Goal: Task Accomplishment & Management: Manage account settings

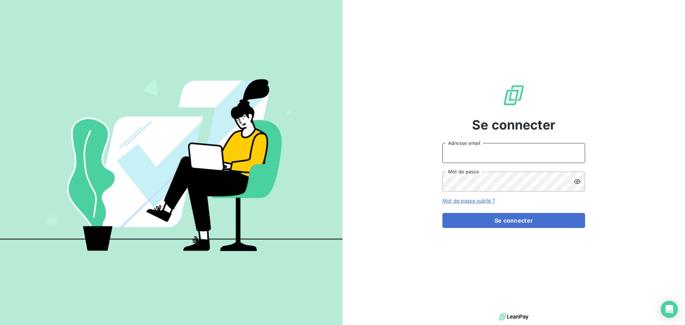
type input "[EMAIL_ADDRESS][DOMAIN_NAME]"
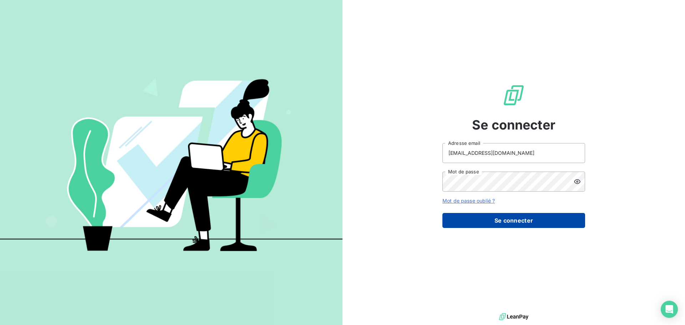
click at [491, 221] on button "Se connecter" at bounding box center [513, 220] width 143 height 15
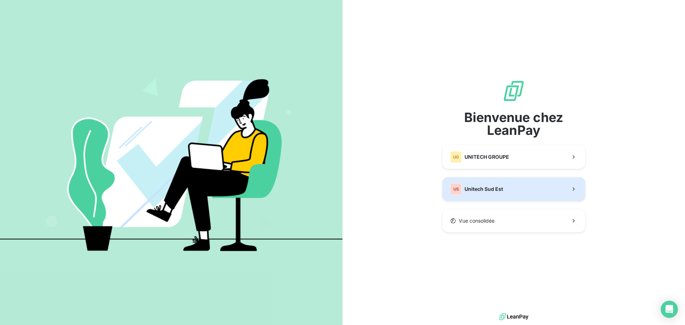
click at [482, 190] on span "Unitech Sud Est" at bounding box center [483, 188] width 39 height 7
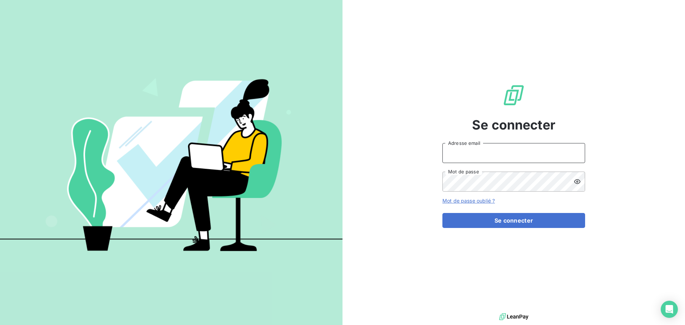
type input "[EMAIL_ADDRESS][DOMAIN_NAME]"
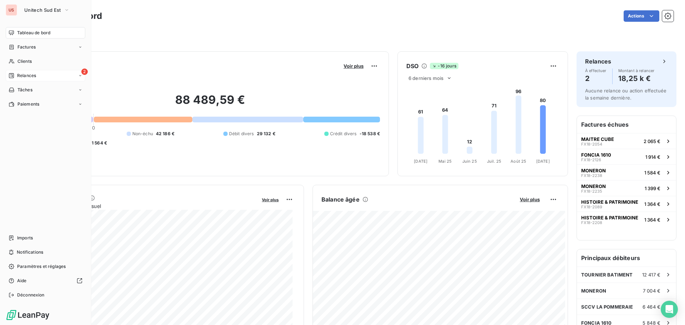
click at [23, 75] on span "Relances" at bounding box center [26, 75] width 19 height 6
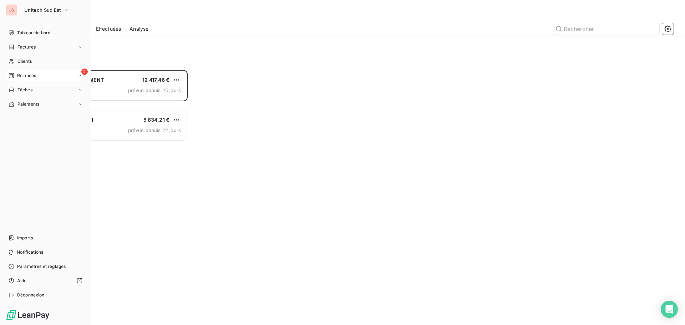
scroll to position [250, 148]
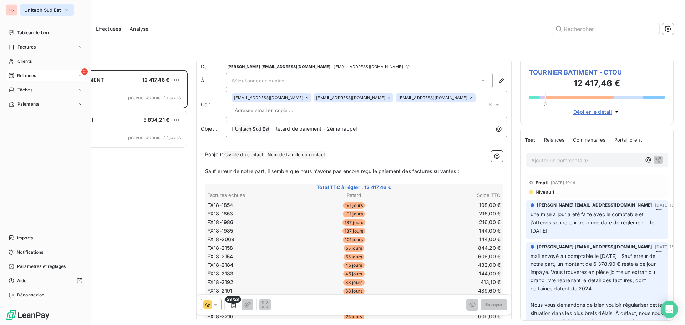
click at [27, 12] on span "Unitech Sud Est" at bounding box center [42, 10] width 37 height 6
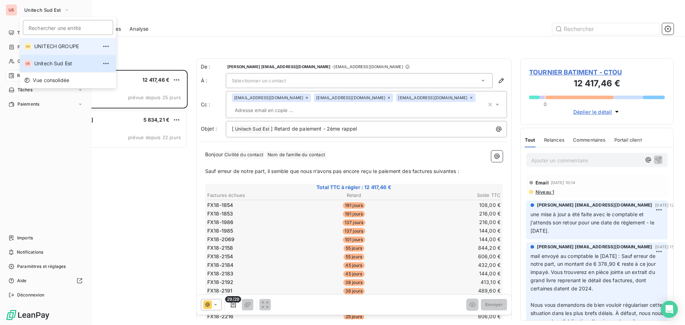
click at [33, 44] on li "UG UNITECH GROUPE" at bounding box center [68, 46] width 96 height 17
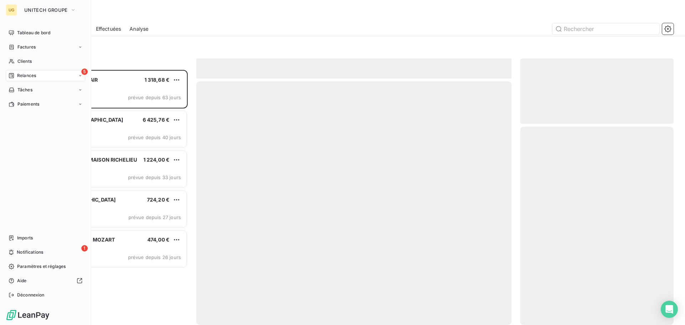
scroll to position [250, 148]
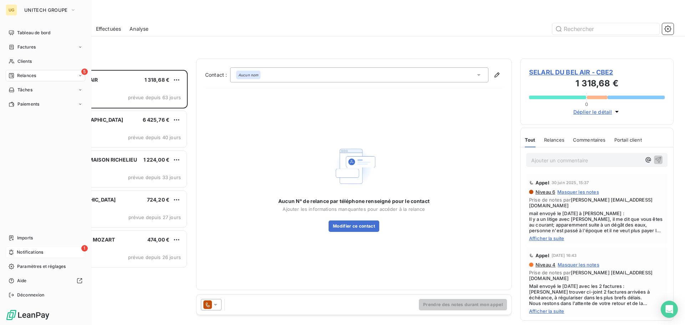
click at [34, 250] on span "Notifications" at bounding box center [30, 252] width 26 height 6
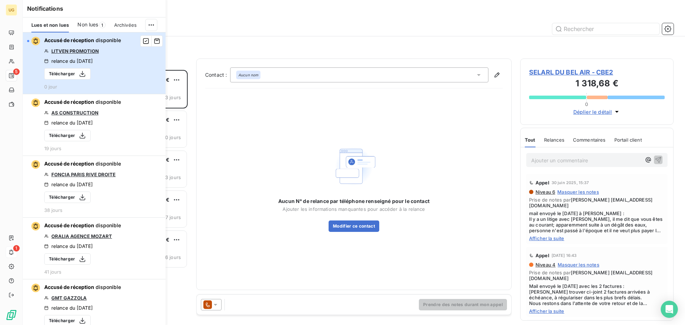
click at [142, 54] on button "Accusé de réception disponible LITVEN PROMOTION relance du [DATE] Télécharger 0…" at bounding box center [94, 63] width 143 height 62
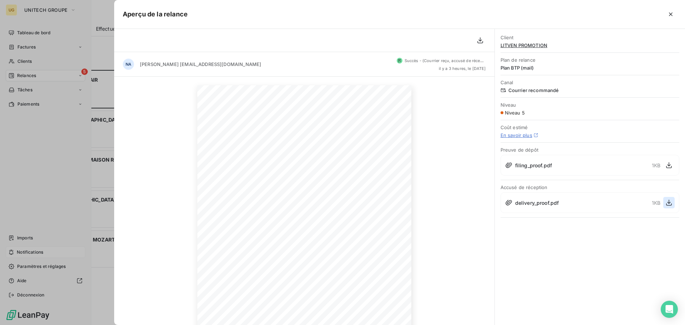
click at [666, 203] on icon "button" at bounding box center [668, 202] width 7 height 7
click at [670, 14] on icon "button" at bounding box center [671, 14] width 4 height 4
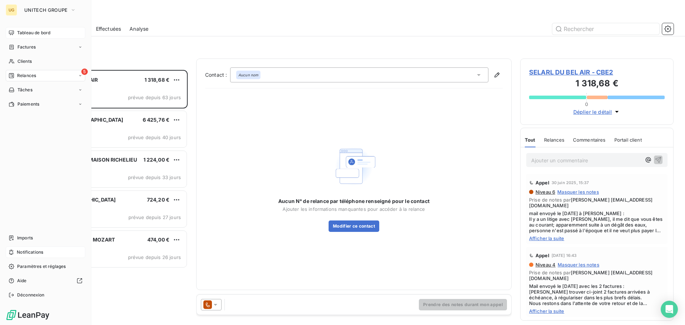
click at [45, 31] on span "Tableau de bord" at bounding box center [33, 33] width 33 height 6
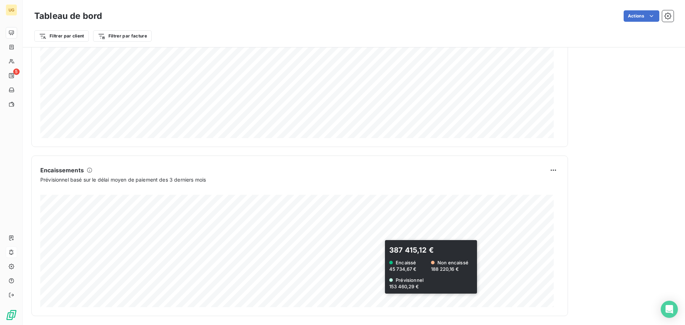
scroll to position [370, 0]
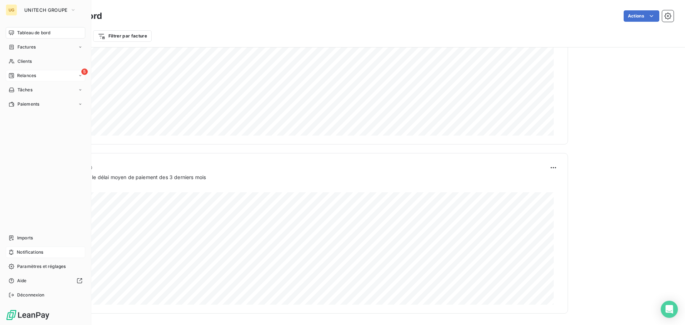
click at [47, 75] on div "5 Relances" at bounding box center [46, 75] width 80 height 11
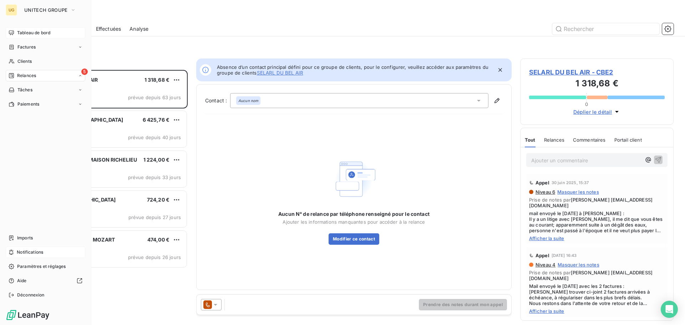
scroll to position [6, 6]
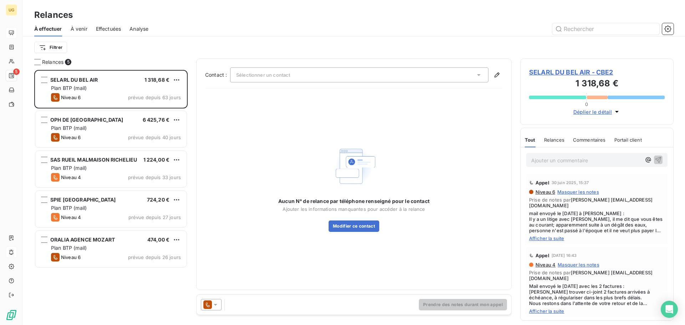
click at [83, 27] on span "À venir" at bounding box center [79, 28] width 17 height 7
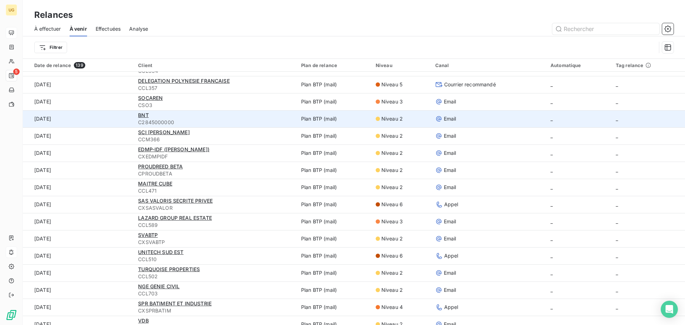
scroll to position [357, 0]
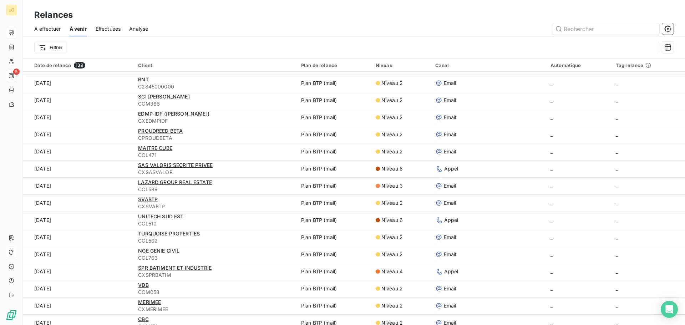
click at [49, 29] on span "À effectuer" at bounding box center [47, 28] width 27 height 7
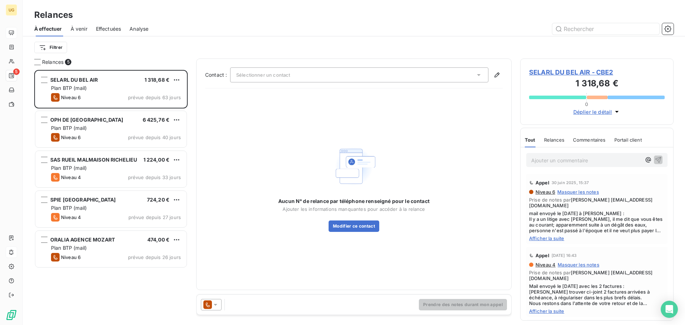
scroll to position [250, 148]
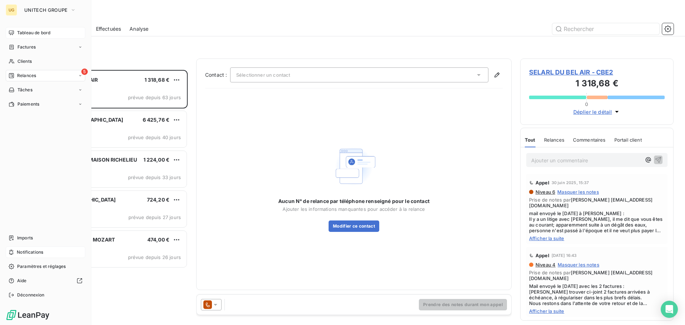
click at [22, 11] on button "UNITECH GROUPE" at bounding box center [50, 9] width 60 height 11
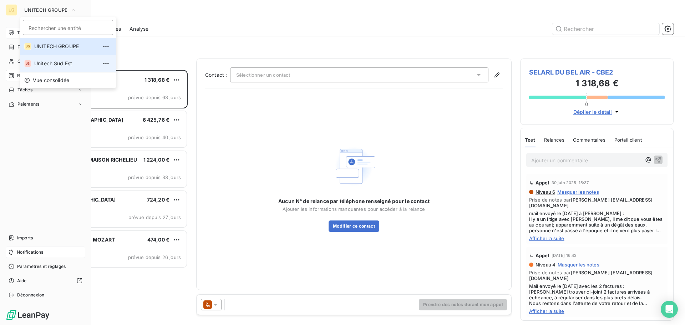
click at [35, 63] on span "Unitech Sud Est" at bounding box center [65, 63] width 63 height 7
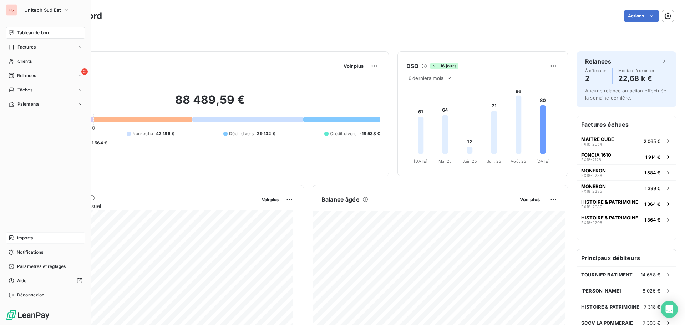
click at [21, 239] on span "Imports" at bounding box center [25, 238] width 16 height 6
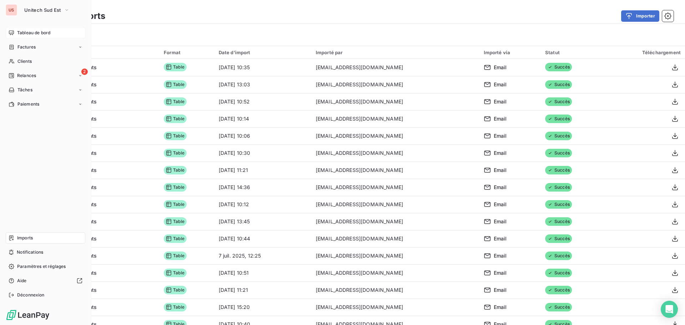
click at [46, 30] on span "Tableau de bord" at bounding box center [33, 33] width 33 height 6
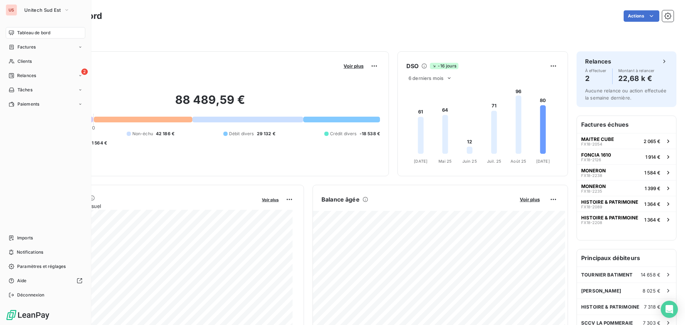
click at [17, 75] on span "Relances" at bounding box center [26, 75] width 19 height 6
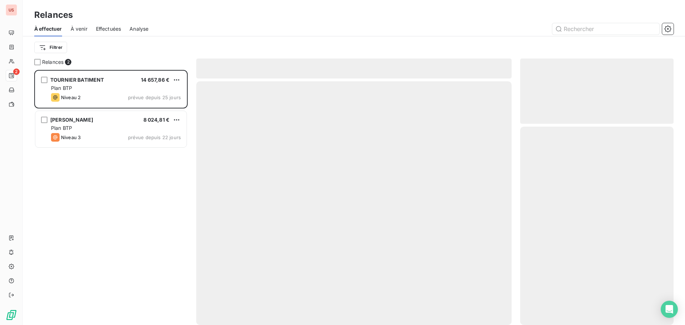
scroll to position [250, 148]
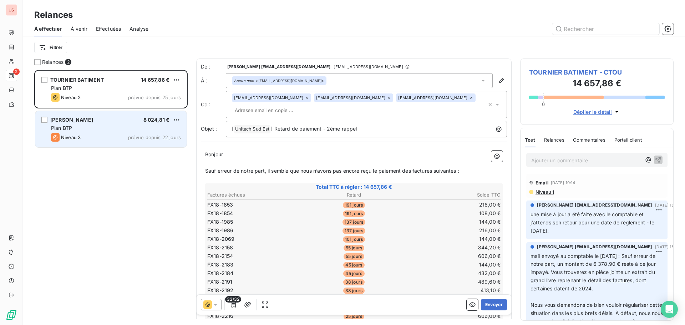
click at [115, 132] on div "AFONSO 8 024,81 € Plan BTP Niveau 3 prévue depuis 22 jours" at bounding box center [110, 129] width 151 height 36
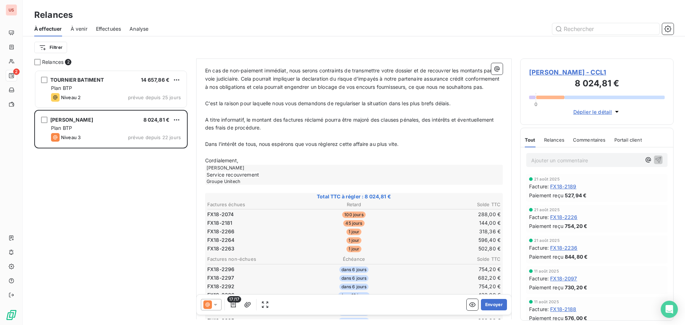
scroll to position [179, 0]
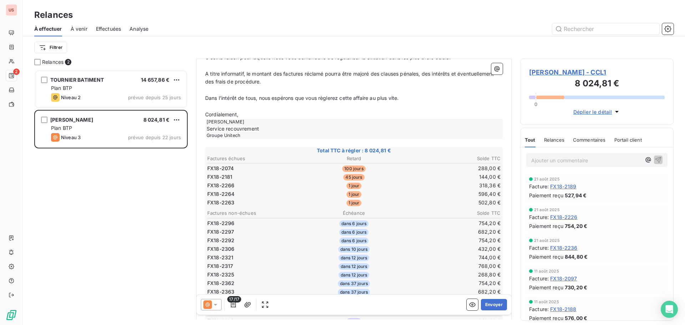
click at [218, 304] on icon at bounding box center [215, 304] width 7 height 7
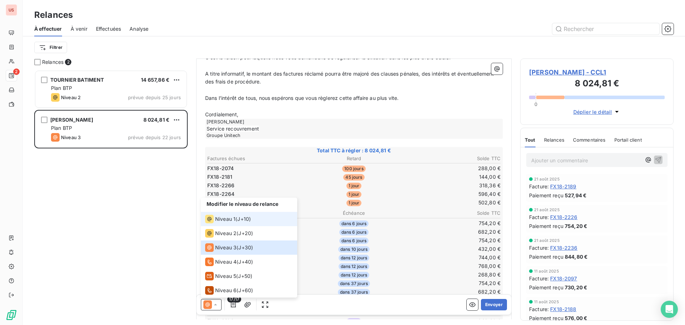
click at [232, 220] on span "Niveau 1" at bounding box center [225, 218] width 20 height 7
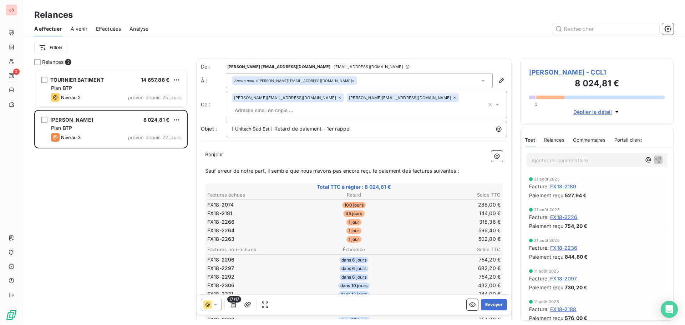
click at [453, 99] on icon at bounding box center [454, 98] width 2 height 2
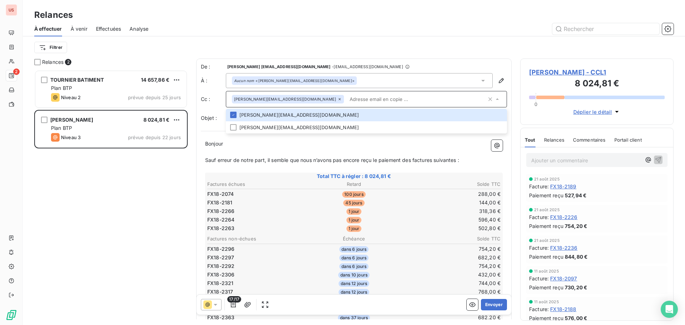
click at [336, 153] on p "﻿" at bounding box center [353, 152] width 297 height 8
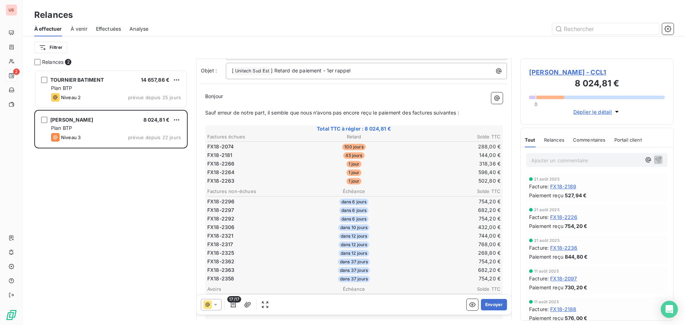
scroll to position [107, 0]
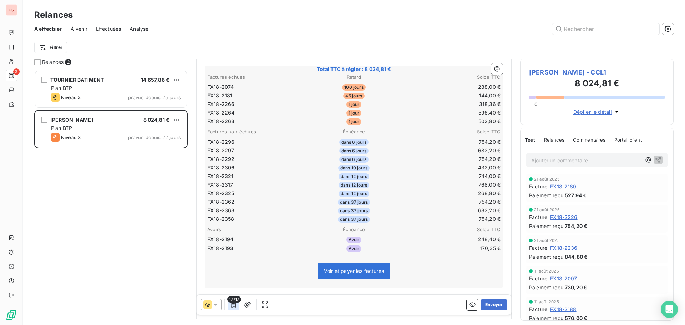
click at [233, 307] on icon "button" at bounding box center [233, 304] width 7 height 7
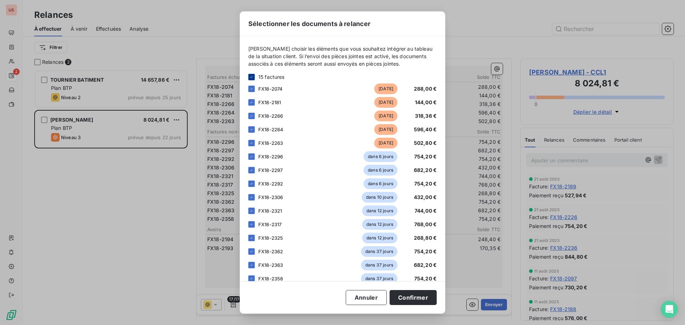
click at [252, 74] on div at bounding box center [251, 77] width 6 height 6
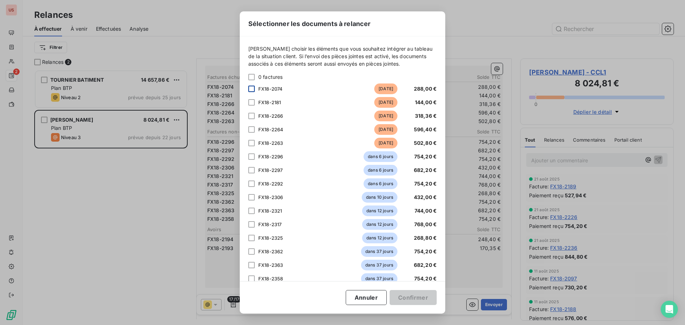
click at [251, 87] on div at bounding box center [251, 89] width 6 height 6
click at [251, 101] on div at bounding box center [251, 102] width 6 height 6
click at [251, 116] on div at bounding box center [251, 116] width 6 height 6
click at [253, 128] on div at bounding box center [251, 129] width 6 height 6
click at [251, 142] on div at bounding box center [251, 143] width 6 height 6
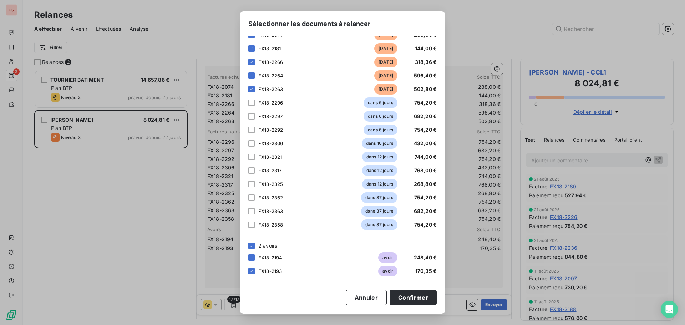
scroll to position [58, 0]
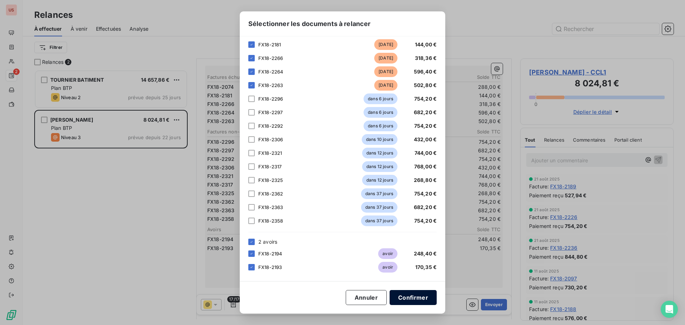
click at [424, 300] on button "Confirmer" at bounding box center [412, 297] width 47 height 15
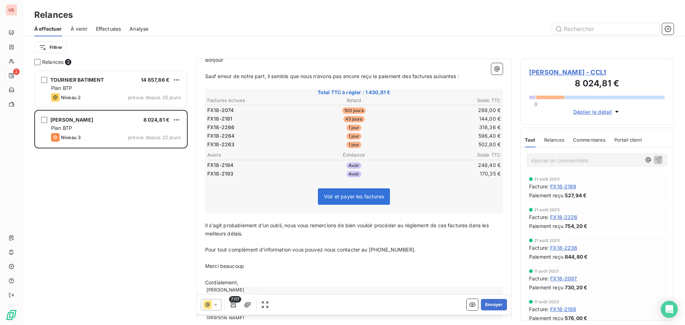
scroll to position [72, 0]
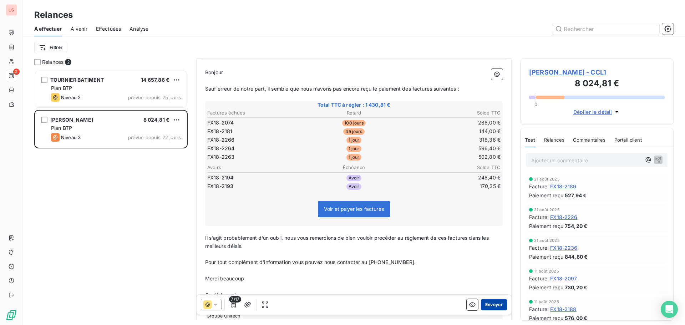
click at [492, 304] on button "Envoyer" at bounding box center [494, 304] width 26 height 11
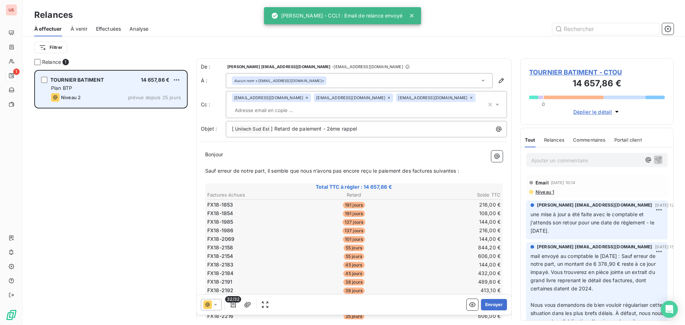
click at [98, 91] on div "Plan BTP" at bounding box center [116, 88] width 130 height 7
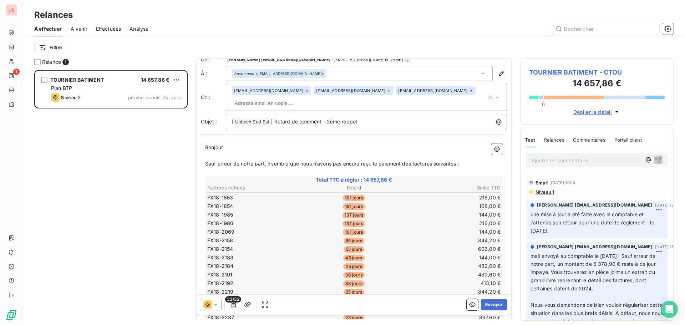
scroll to position [0, 0]
